Goal: Find specific page/section: Find specific page/section

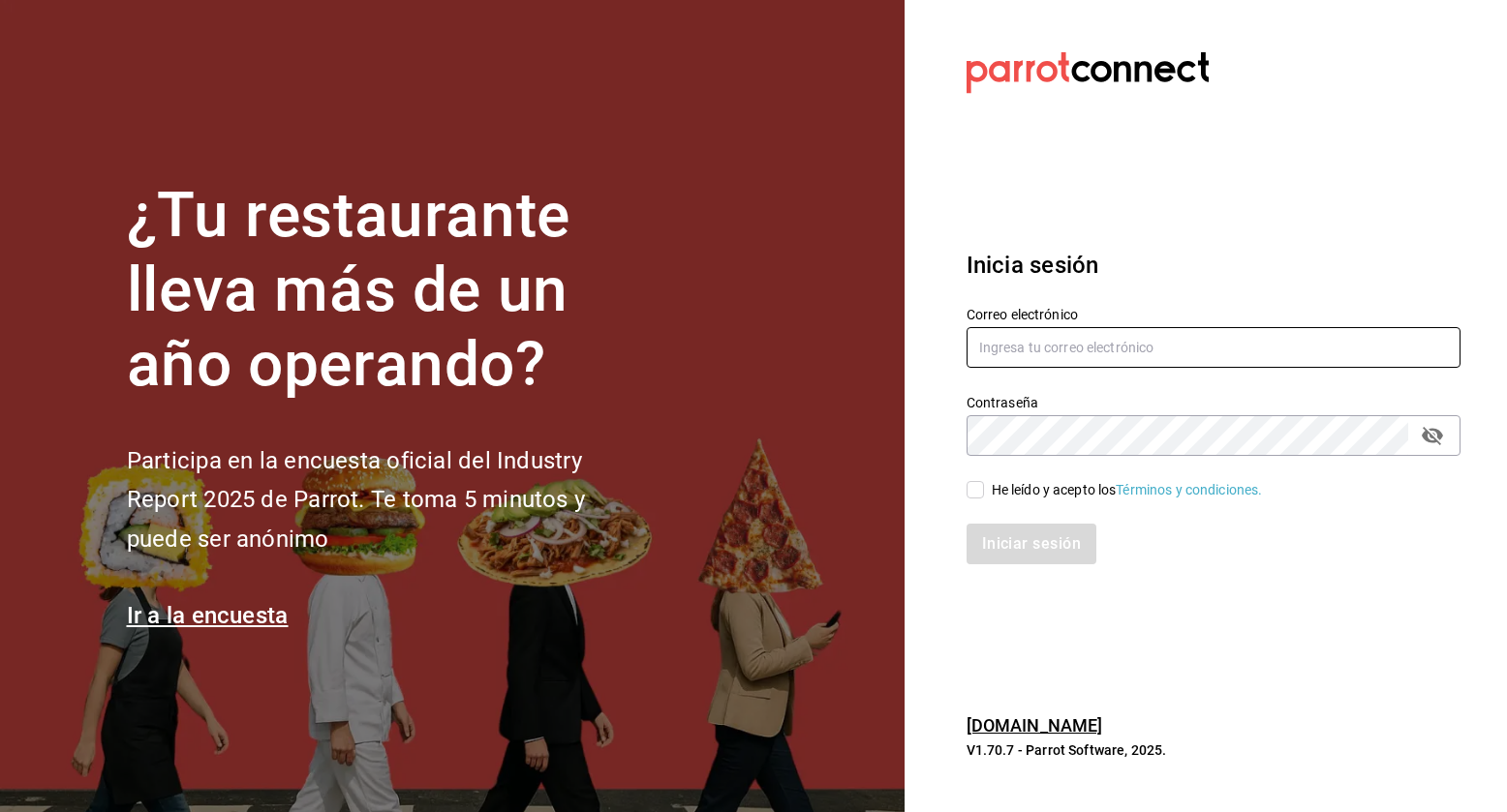
type input "[EMAIL_ADDRESS][DOMAIN_NAME]"
click at [967, 488] on input "He leído y acepto los Términos y condiciones." at bounding box center [975, 491] width 18 height 18
checkbox input "true"
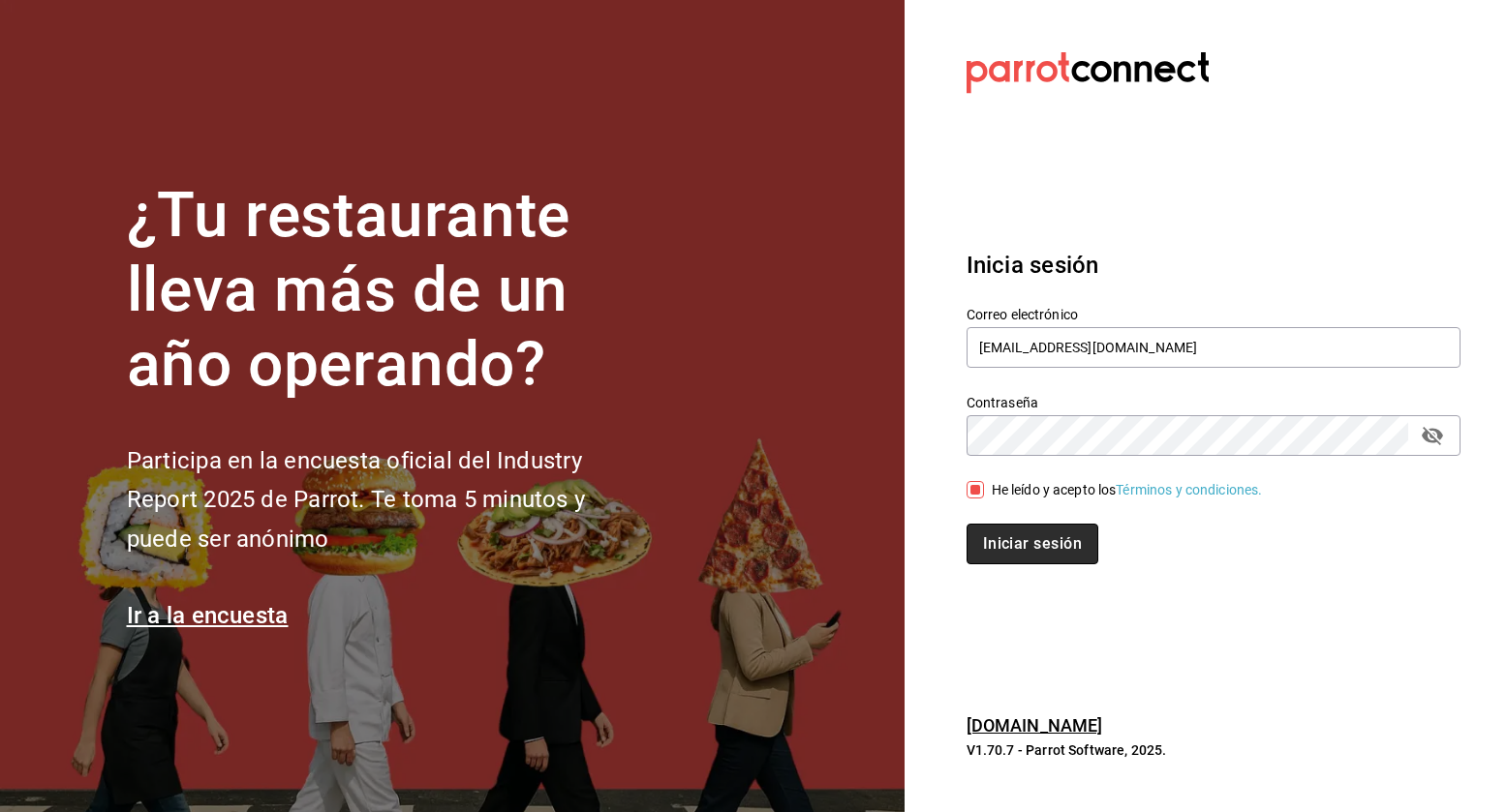
click at [1030, 544] on button "Iniciar sesión" at bounding box center [1032, 543] width 131 height 41
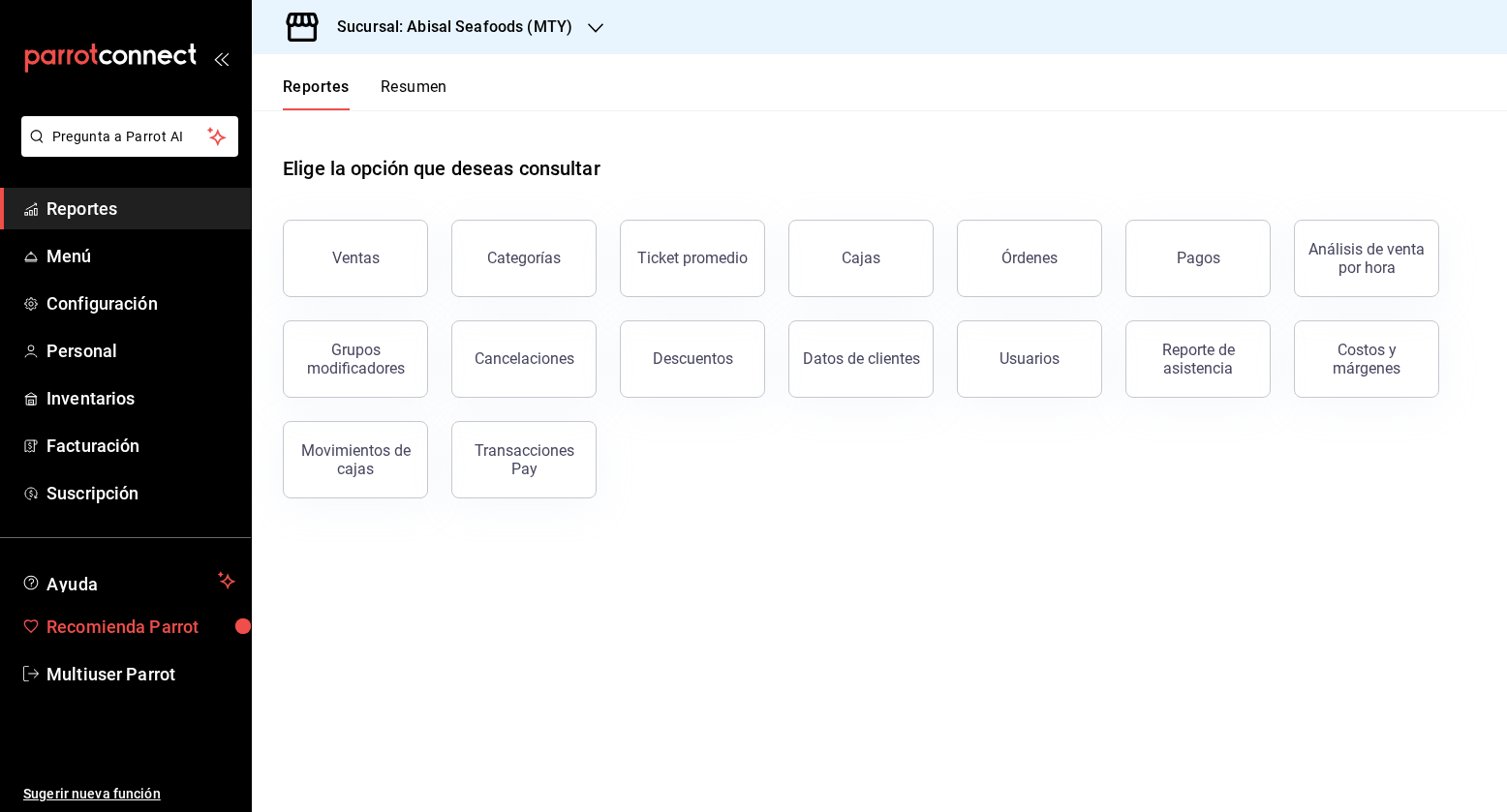
click at [149, 619] on span "Recomienda Parrot" at bounding box center [141, 627] width 189 height 26
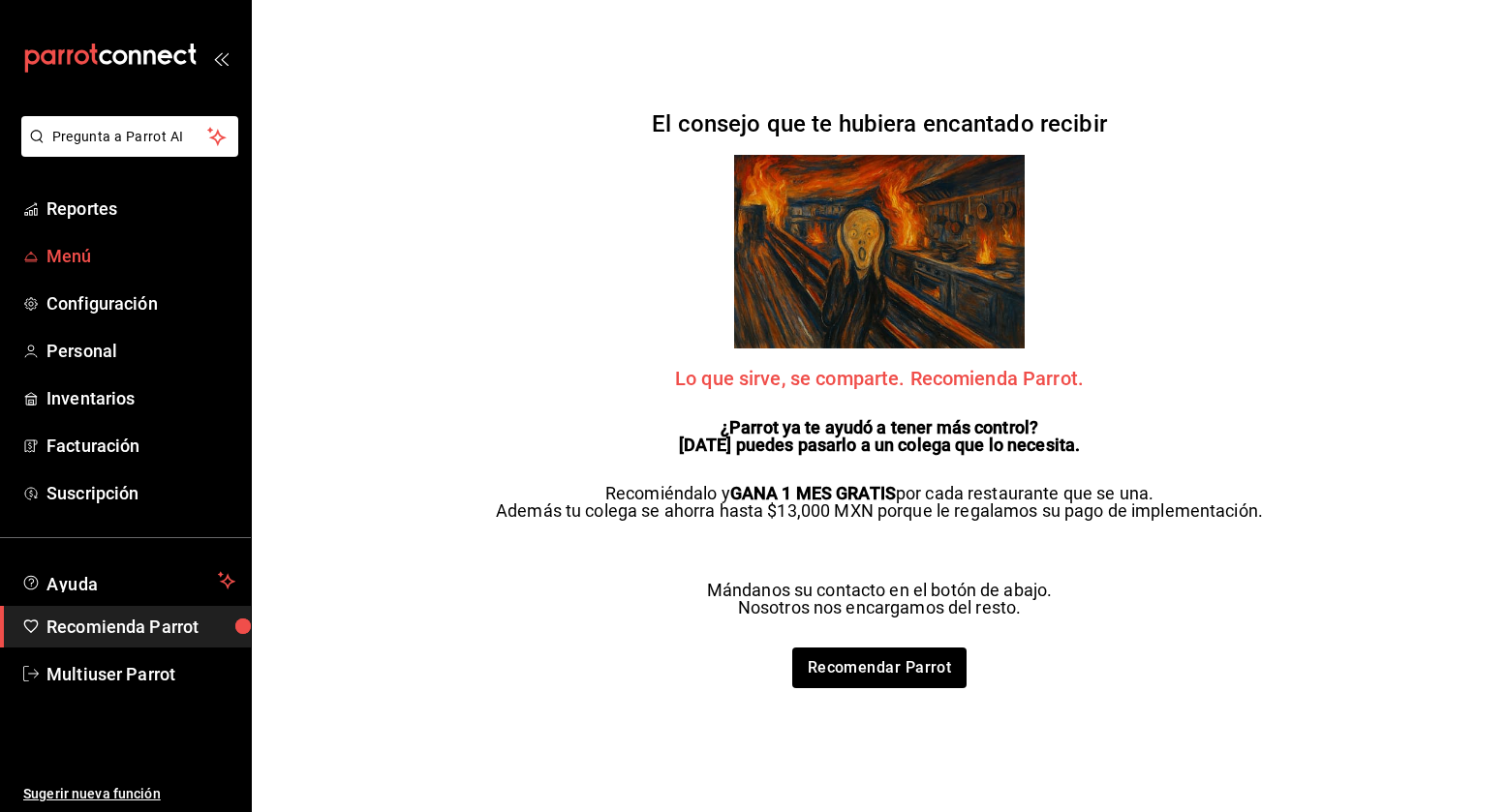
click at [55, 239] on link "Menú" at bounding box center [125, 256] width 251 height 42
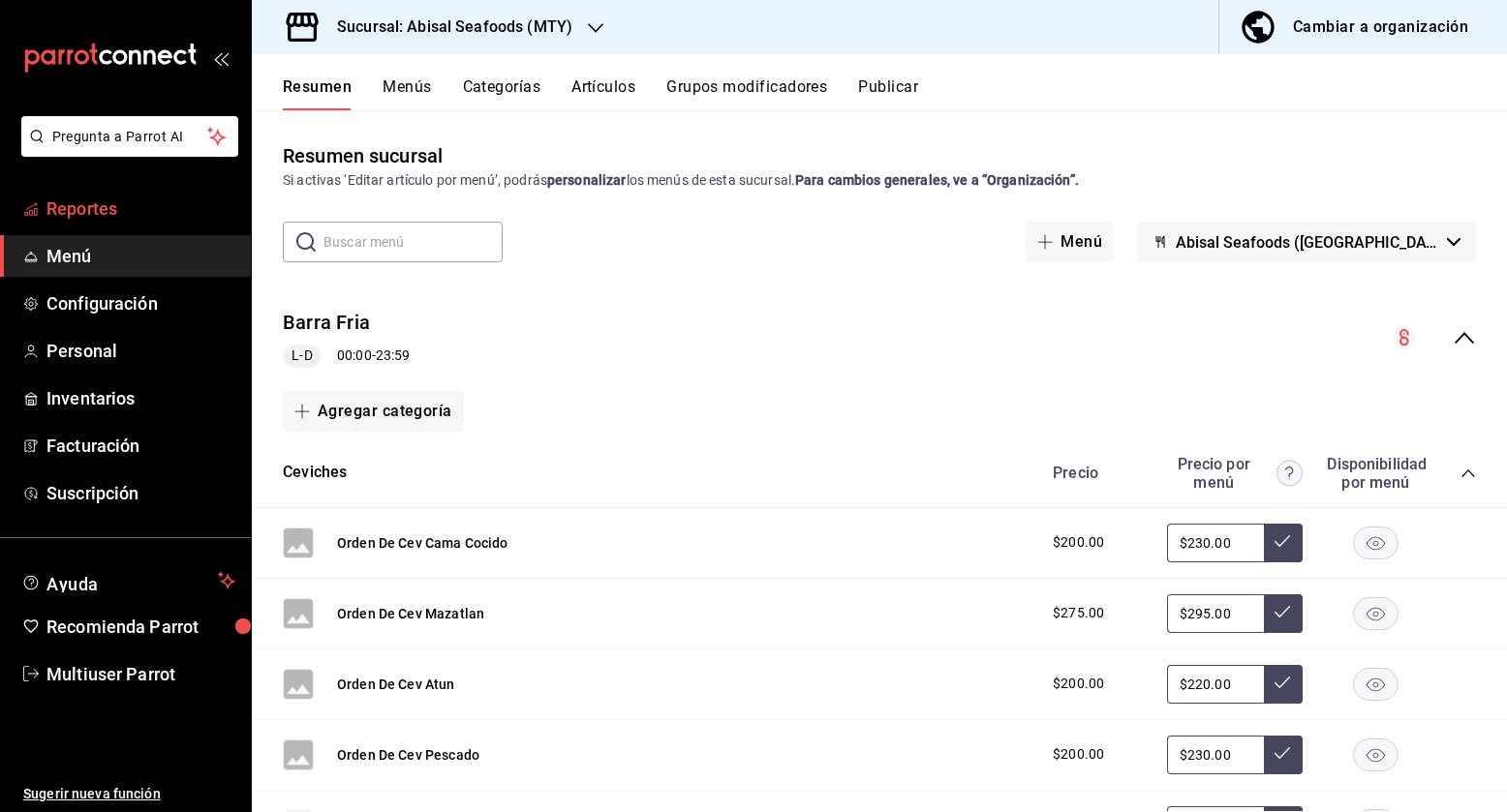
click at [65, 196] on span "Reportes" at bounding box center [141, 209] width 189 height 26
